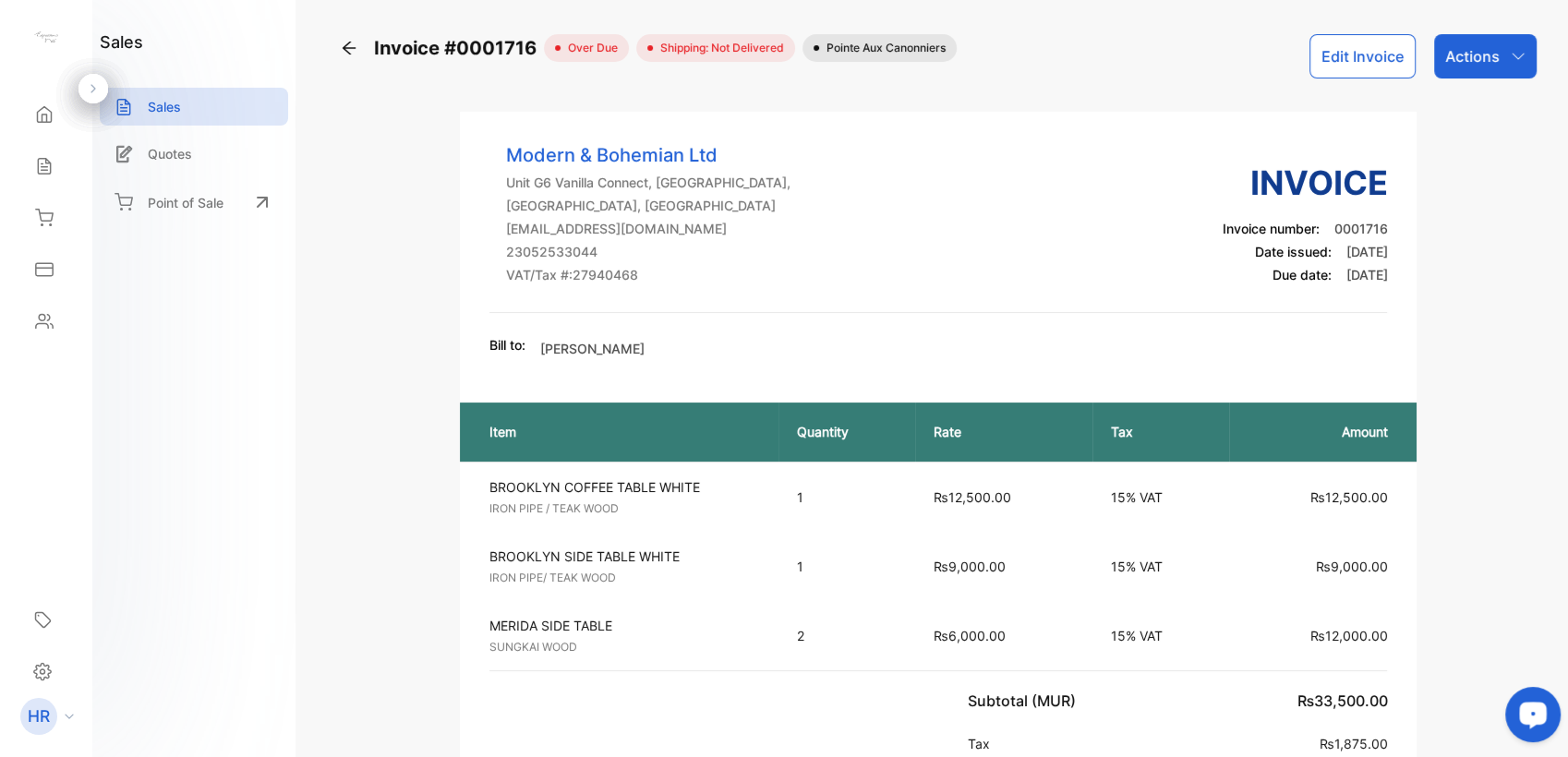
scroll to position [333, 0]
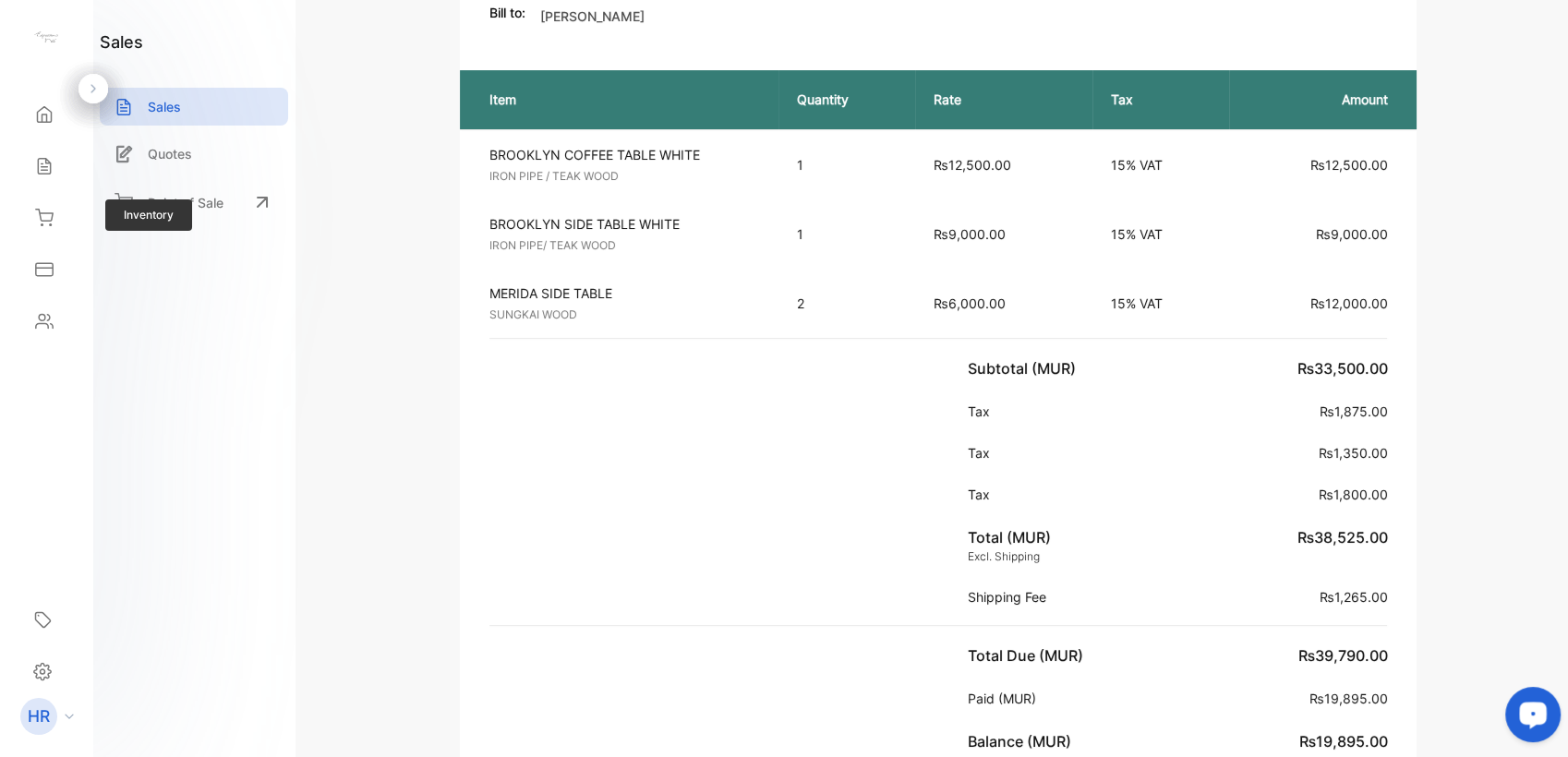
drag, startPoint x: 0, startPoint y: 0, endPoint x: 155, endPoint y: 209, distance: 260.2
click at [66, 210] on div "Inventory" at bounding box center [46, 217] width 63 height 37
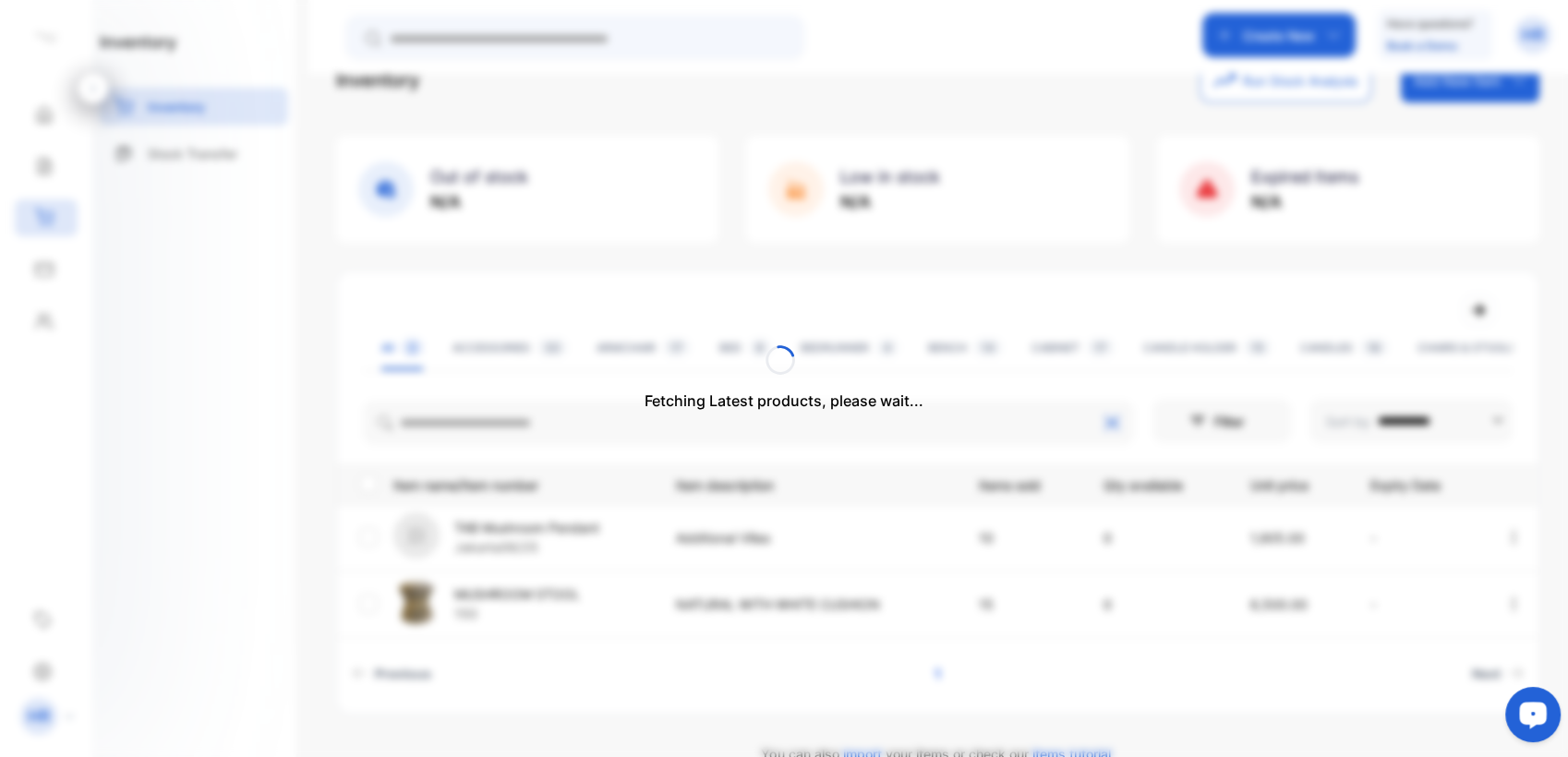
scroll to position [84, 0]
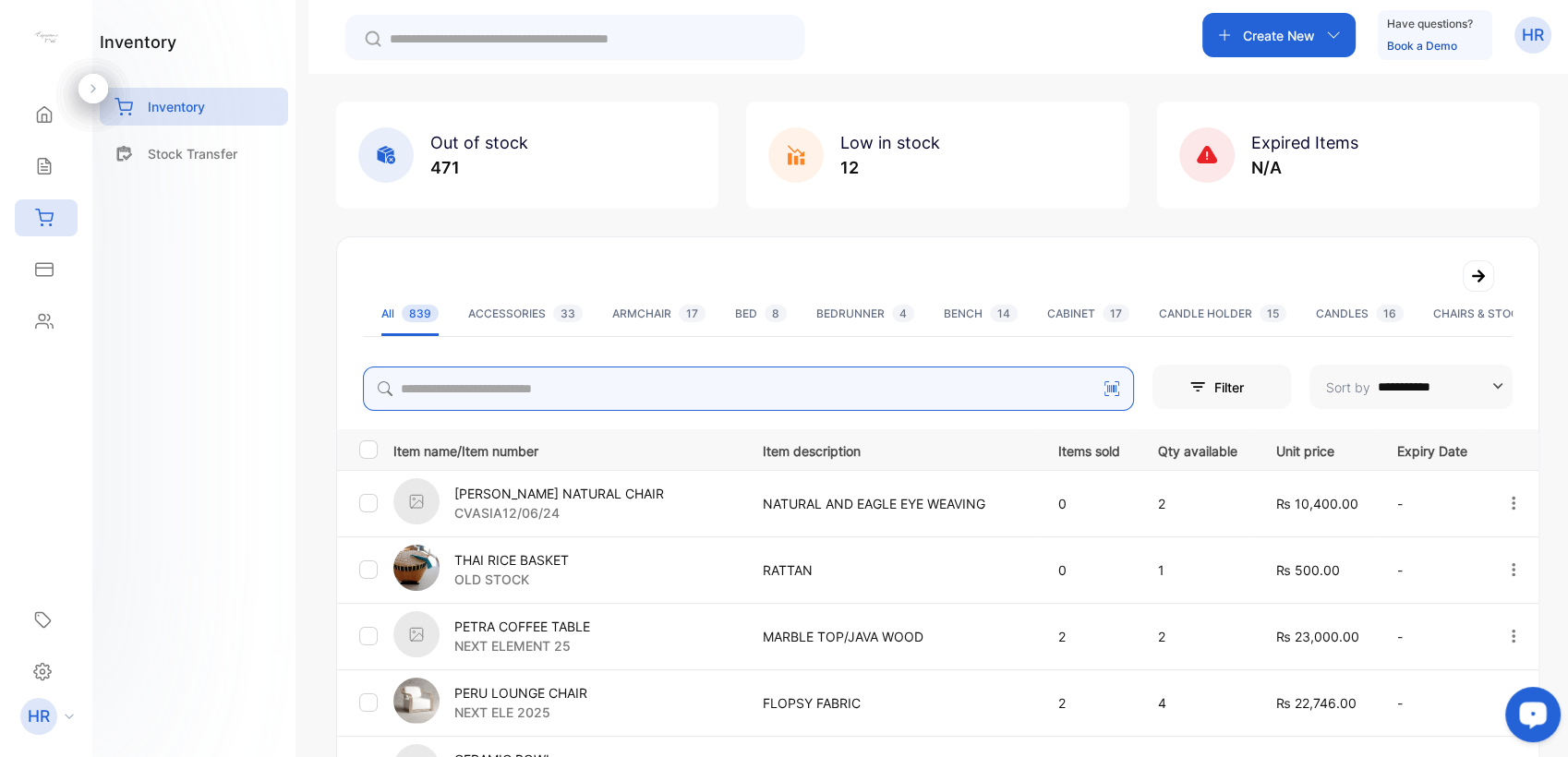
click at [528, 389] on input "search" at bounding box center [748, 389] width 771 height 44
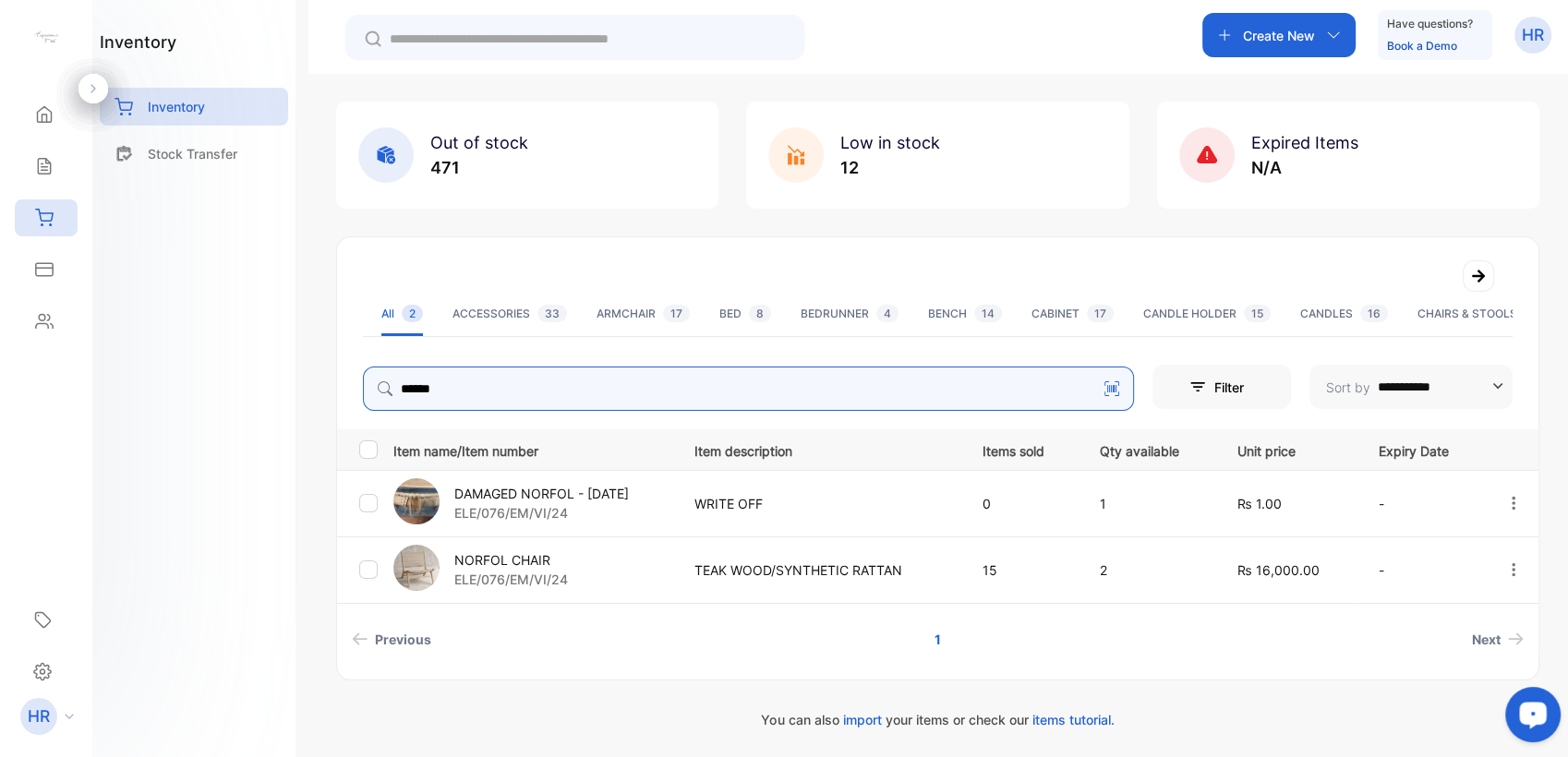
type input "******"
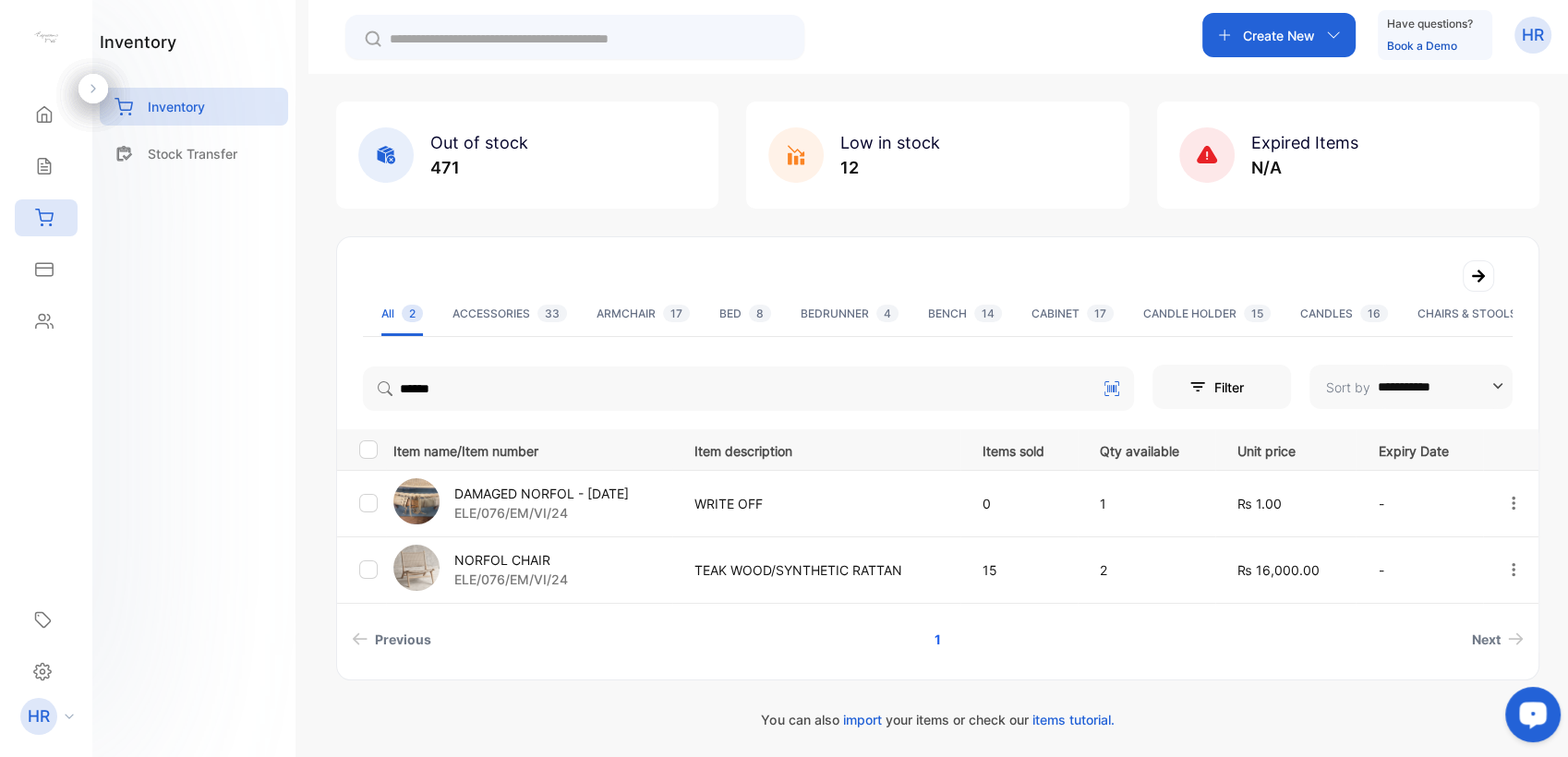
click at [555, 569] on p "ELE/076/EM/VI/24" at bounding box center [510, 579] width 113 height 20
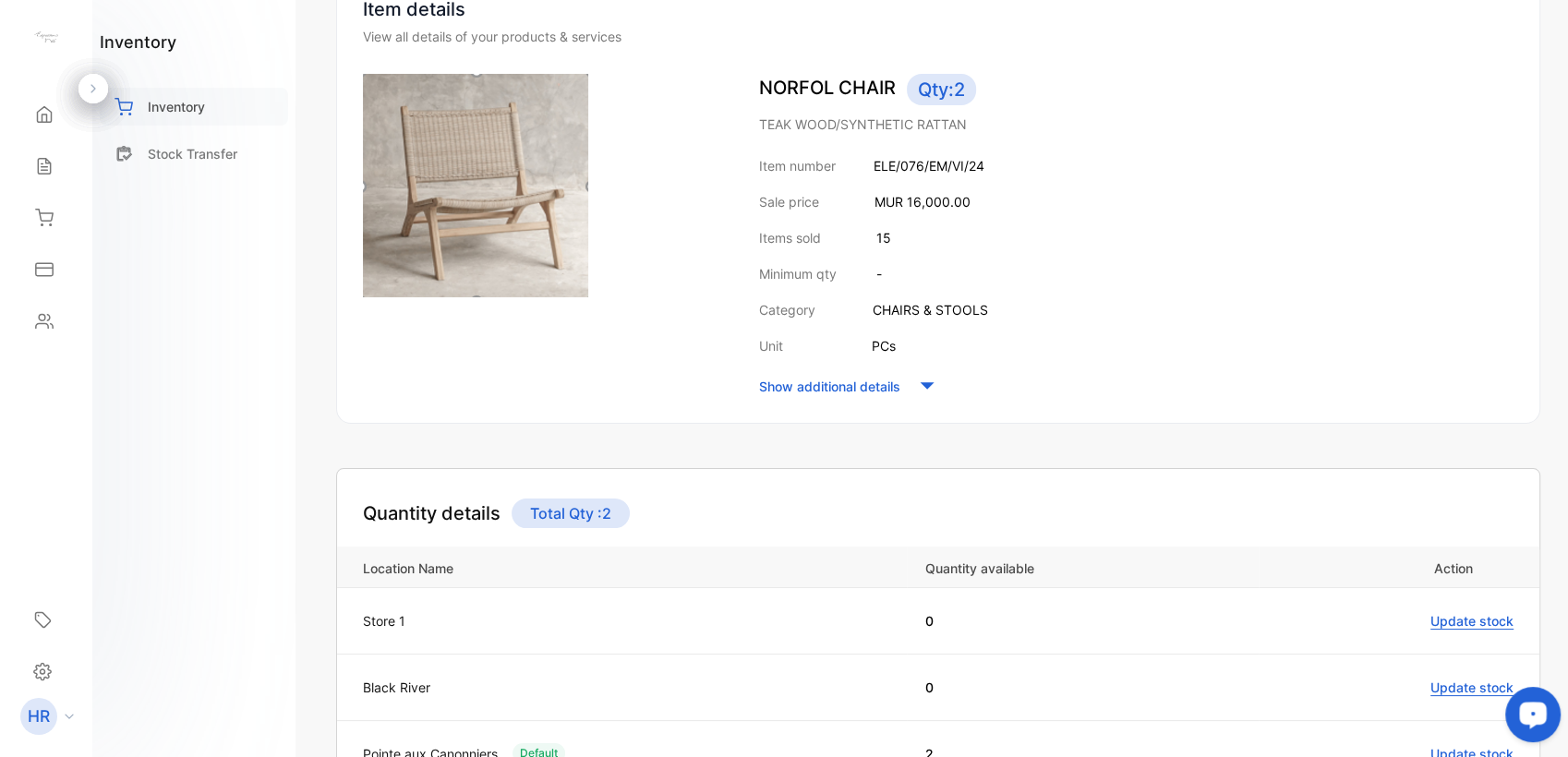
scroll to position [84, 0]
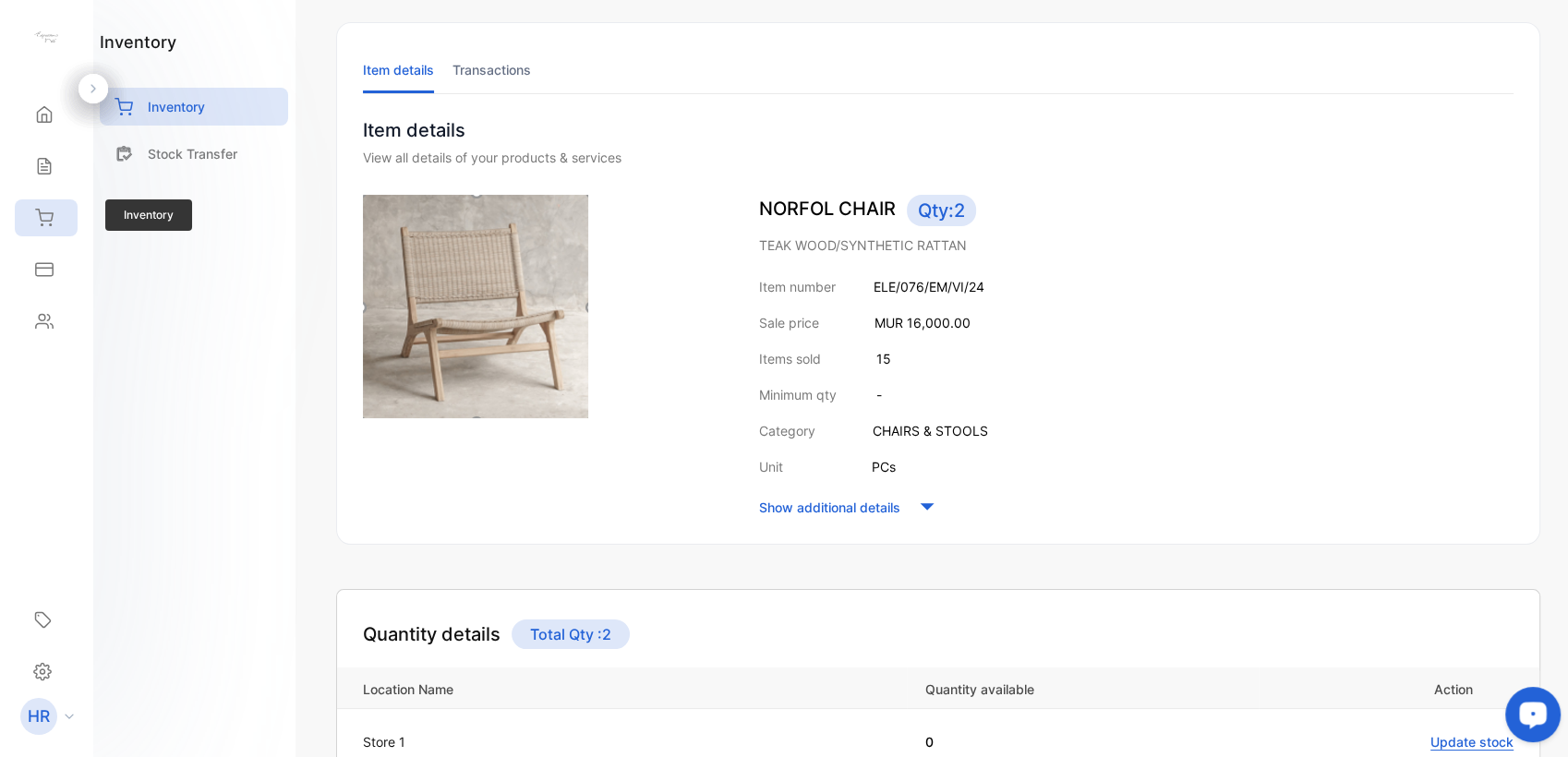
click at [34, 220] on div "Inventory" at bounding box center [41, 218] width 24 height 19
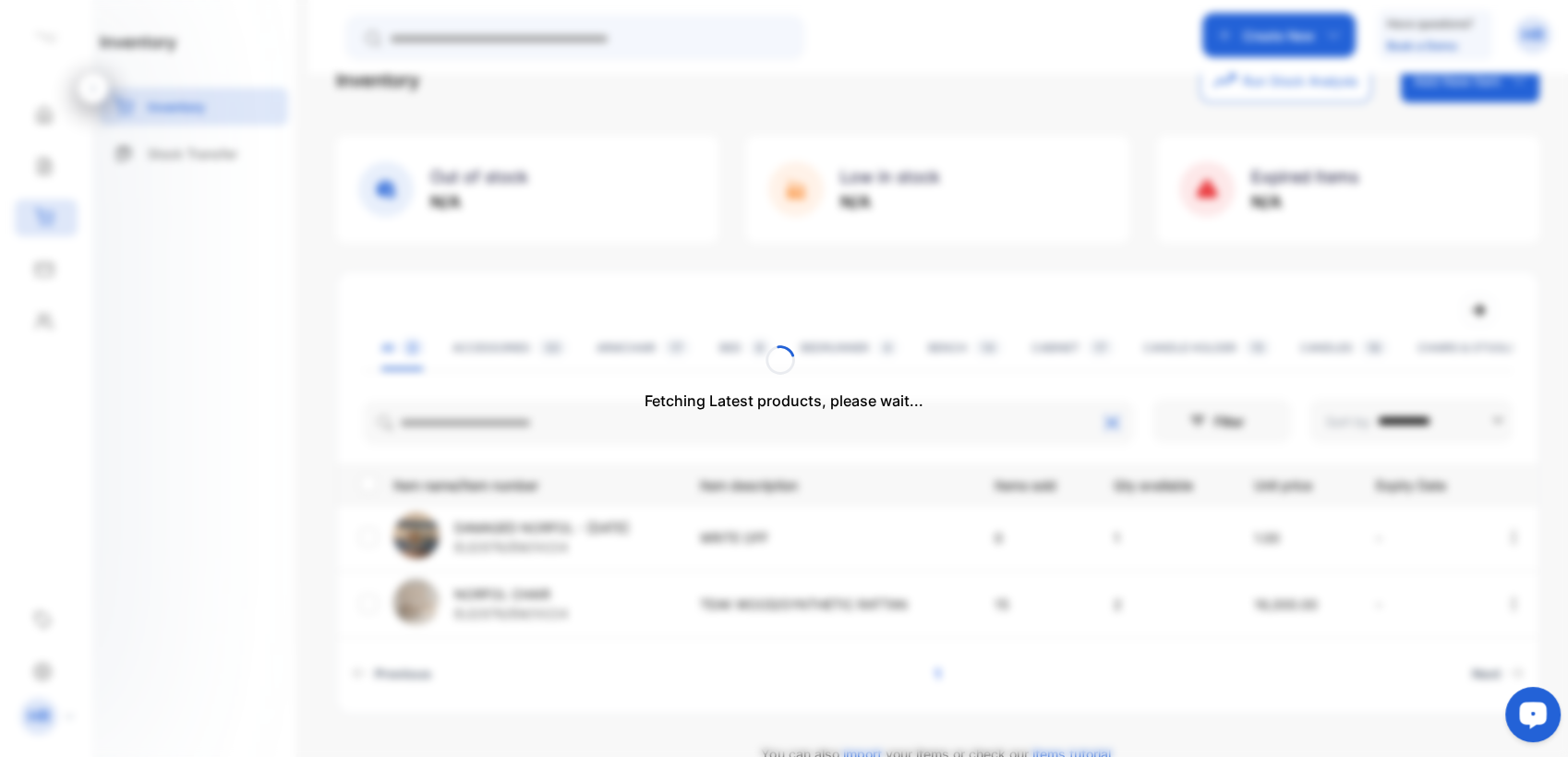
scroll to position [84, 0]
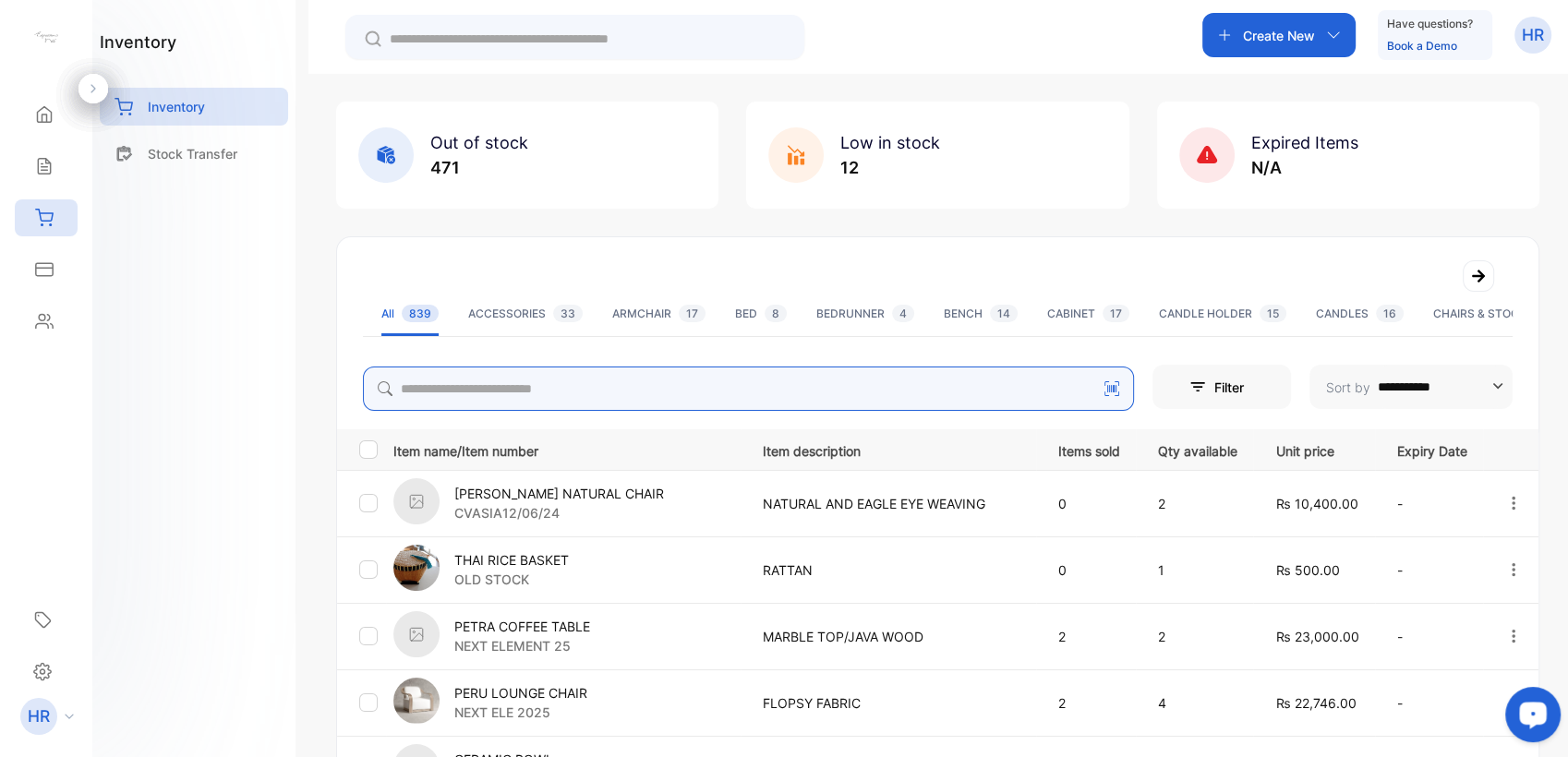
click at [593, 388] on input "search" at bounding box center [748, 389] width 771 height 44
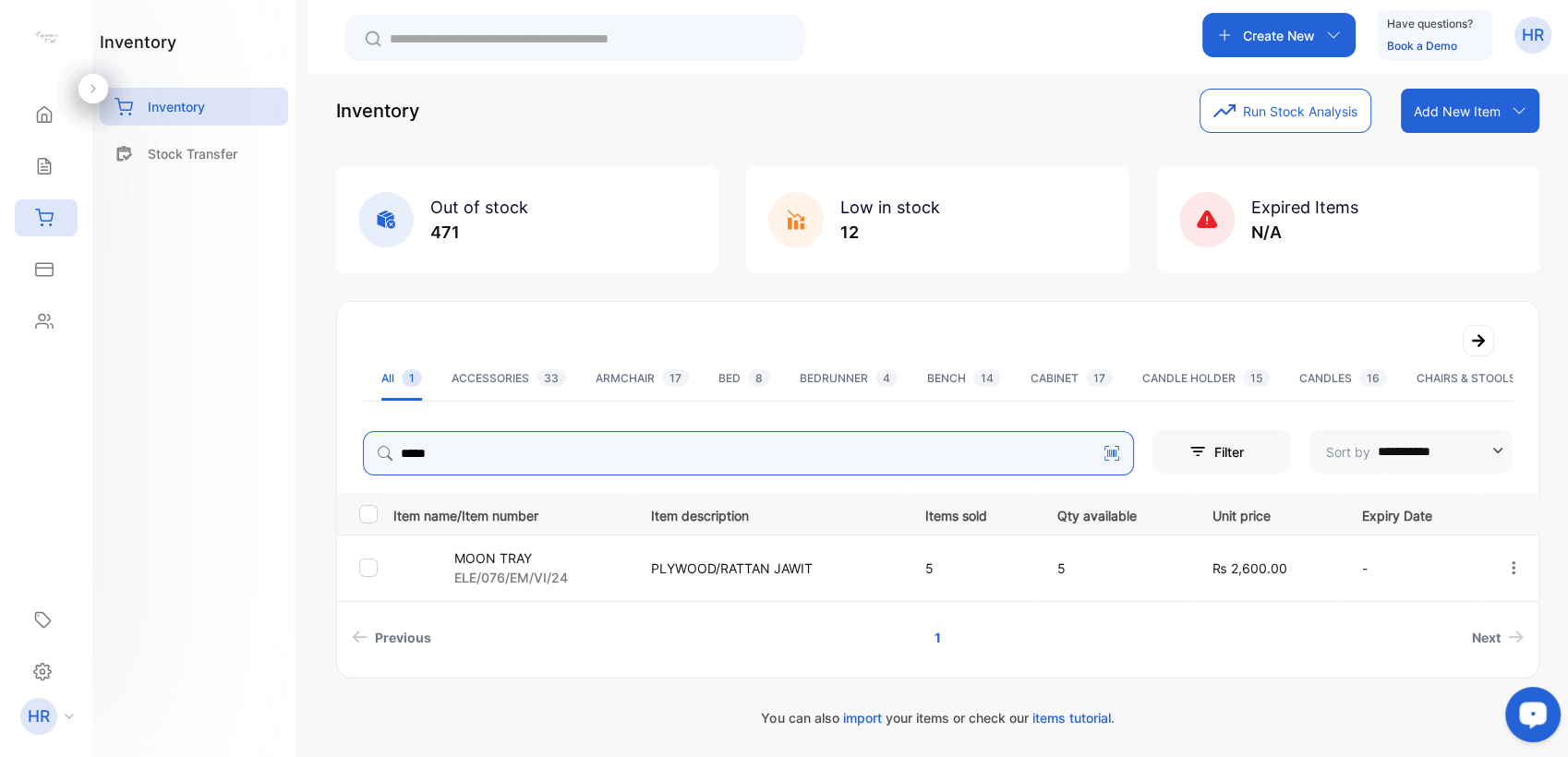
scroll to position [18, 0]
type input "****"
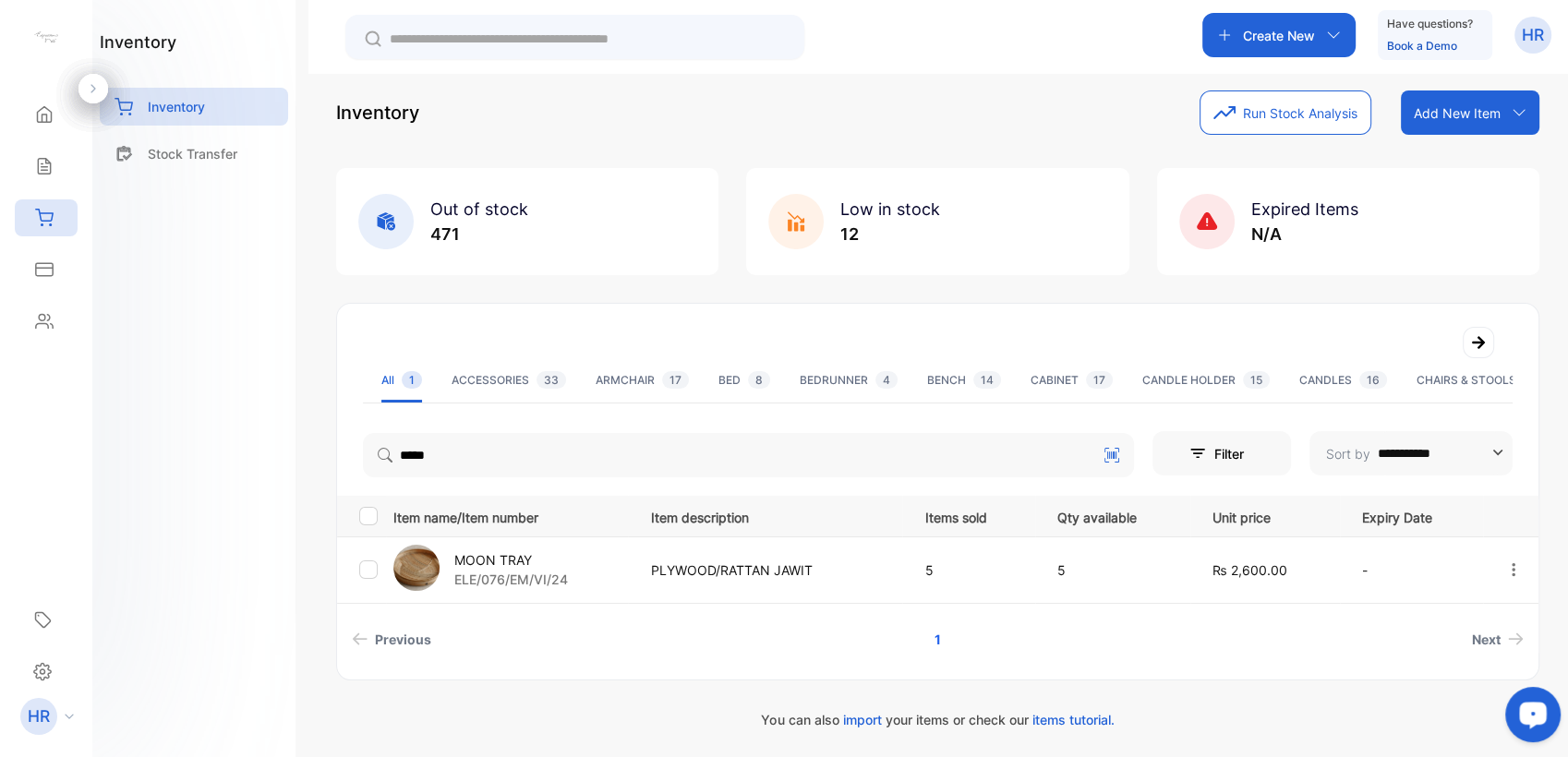
click at [676, 575] on p "PLYWOOD/RATTAN JAWIT" at bounding box center [769, 570] width 237 height 20
click at [510, 559] on p "MOON TRAY" at bounding box center [510, 561] width 113 height 20
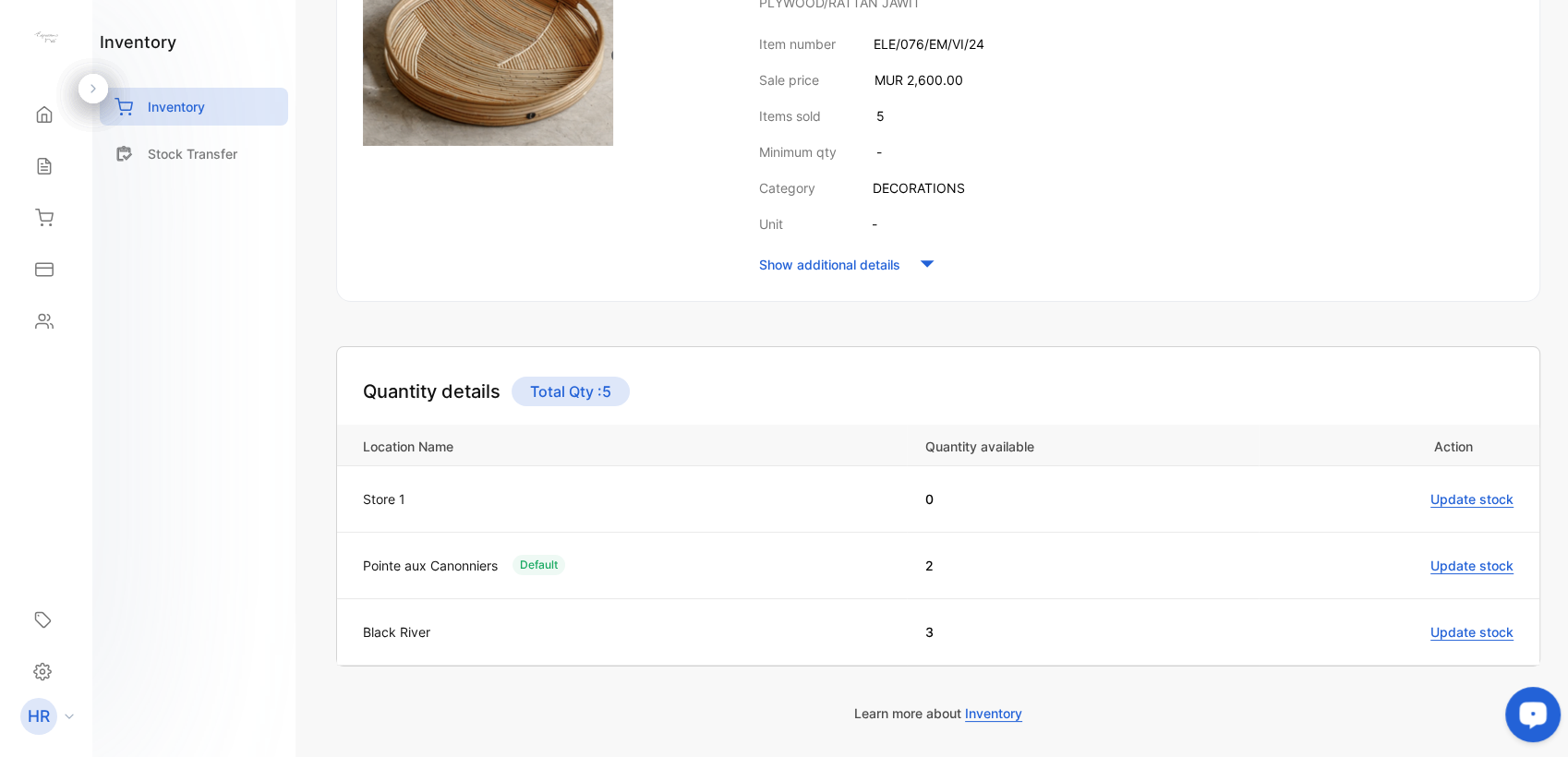
scroll to position [292, 0]
